Goal: Task Accomplishment & Management: Manage account settings

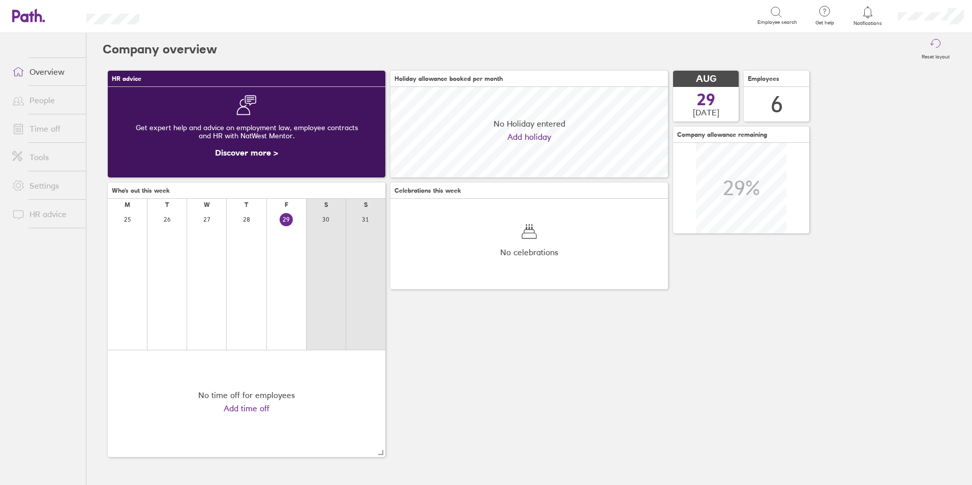
scroll to position [90, 277]
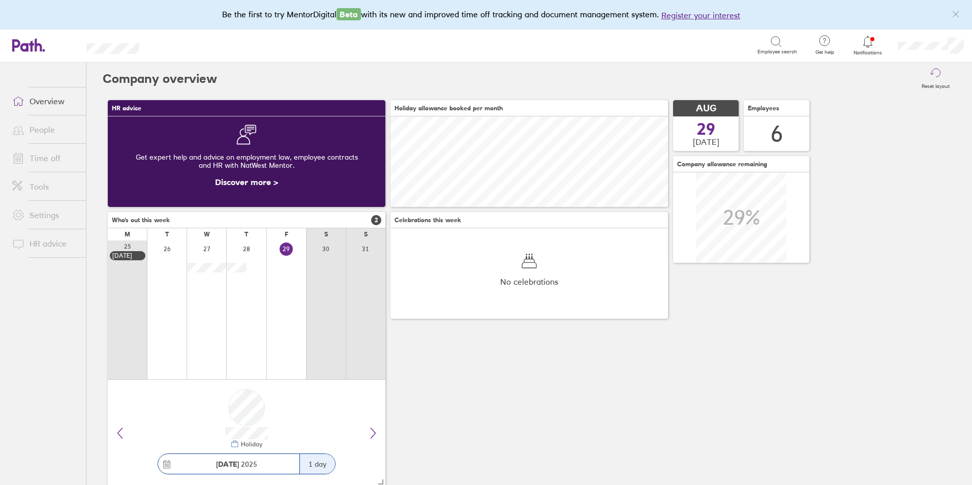
click at [50, 151] on link "Time off" at bounding box center [45, 158] width 82 height 20
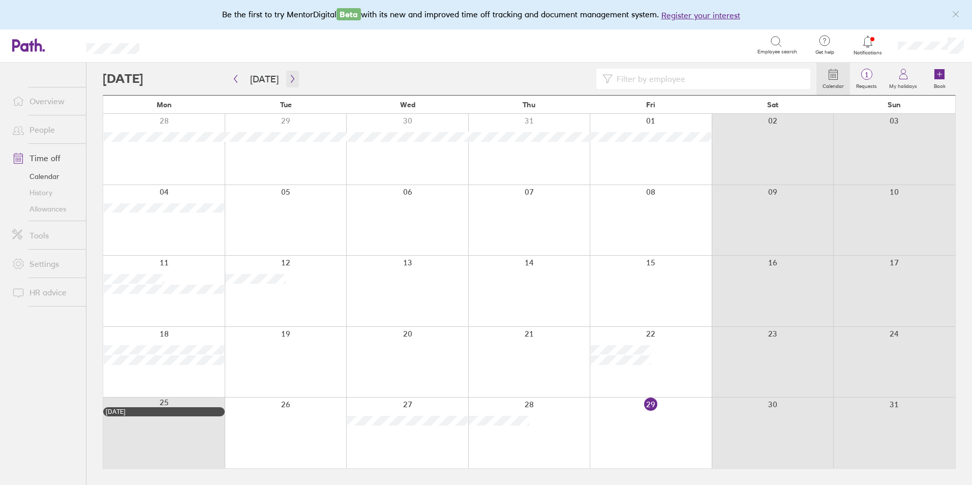
click at [292, 81] on icon "button" at bounding box center [293, 79] width 8 height 8
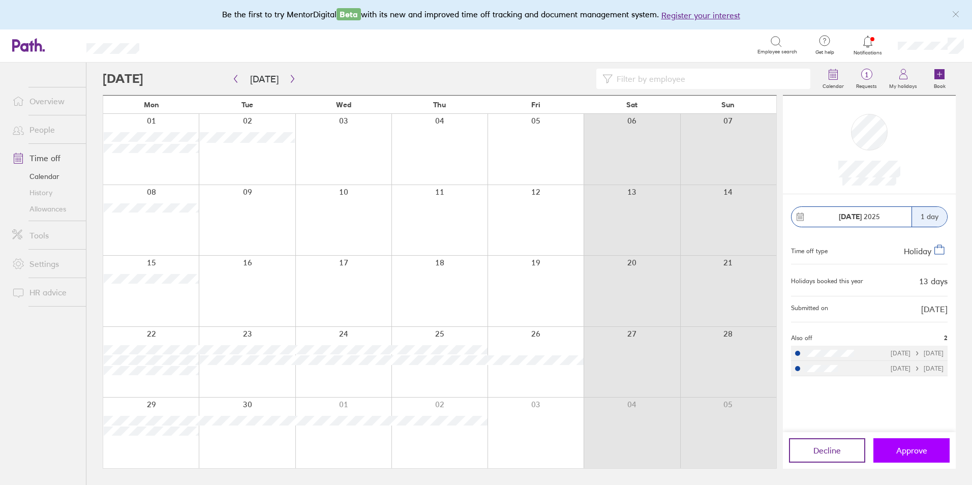
click at [912, 453] on span "Approve" at bounding box center [911, 450] width 31 height 9
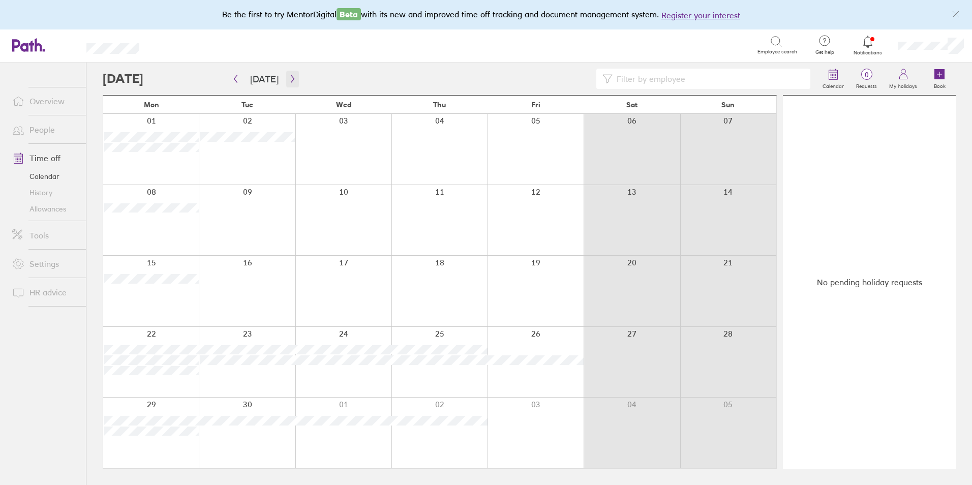
click at [289, 78] on icon "button" at bounding box center [293, 79] width 8 height 8
